Goal: Check status: Check status

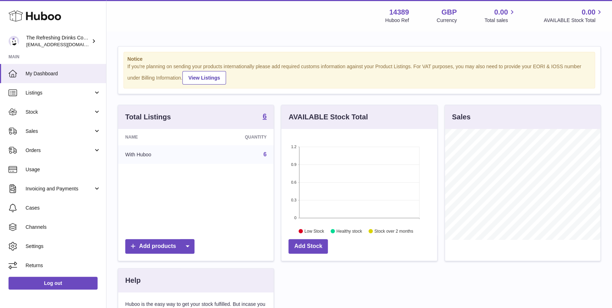
scroll to position [110, 155]
click at [263, 155] on link "6" at bounding box center [264, 154] width 3 height 6
click at [262, 118] on div "Total Listings 6" at bounding box center [195, 117] width 155 height 24
click at [264, 114] on strong "6" at bounding box center [265, 115] width 4 height 7
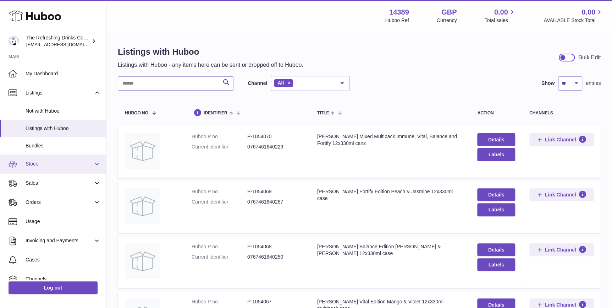
click at [60, 161] on span "Stock" at bounding box center [60, 163] width 68 height 7
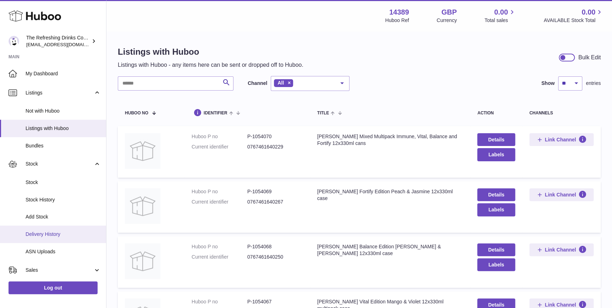
click at [58, 233] on span "Delivery History" at bounding box center [63, 234] width 75 height 7
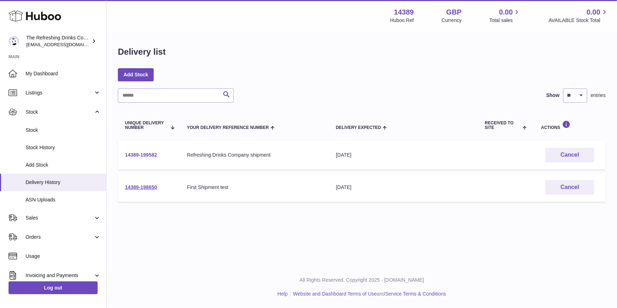
click at [145, 154] on link "14389-199582" at bounding box center [141, 155] width 32 height 6
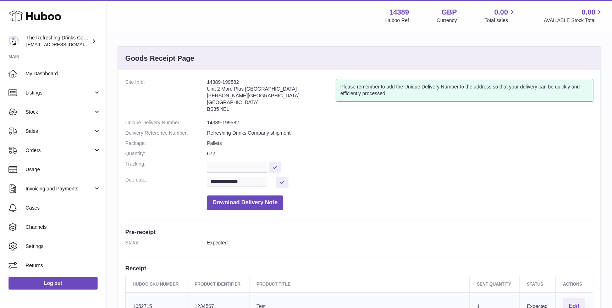
click at [355, 147] on dl "**********" at bounding box center [359, 146] width 468 height 134
